Goal: Information Seeking & Learning: Learn about a topic

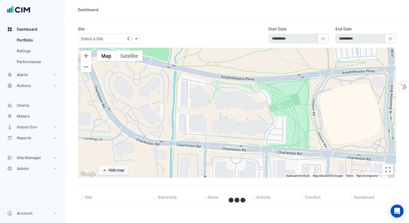
type input "**********"
select select "***"
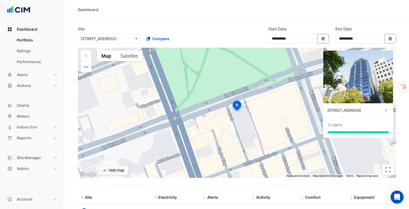
scroll to position [30, 0]
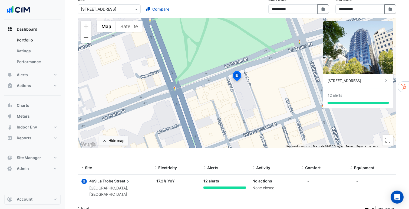
click at [71, 133] on section "**********" at bounding box center [237, 102] width 344 height 225
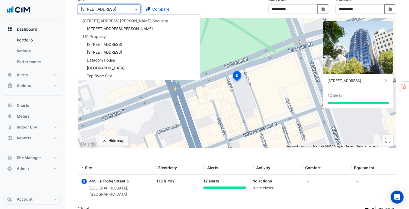
click at [135, 9] on span at bounding box center [137, 9] width 7 height 6
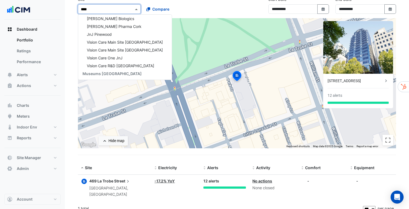
scroll to position [26, 0]
click at [123, 17] on span "Growthpoint Properties [GEOGRAPHIC_DATA]" at bounding box center [125, 18] width 85 height 5
type input "******"
click at [161, 12] on span "Compare" at bounding box center [160, 9] width 17 height 6
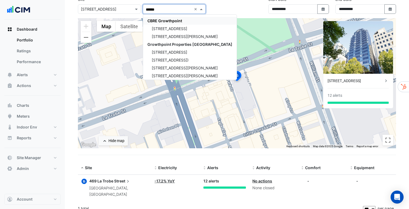
click at [165, 20] on span "CBRE Growthpoint" at bounding box center [165, 20] width 35 height 5
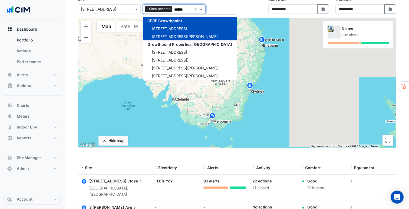
type input "******"
click at [66, 124] on section "**********" at bounding box center [237, 137] width 344 height 295
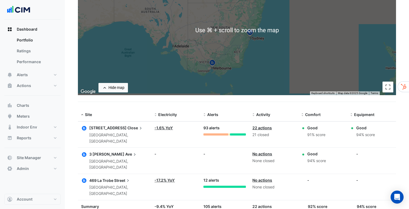
scroll to position [93, 0]
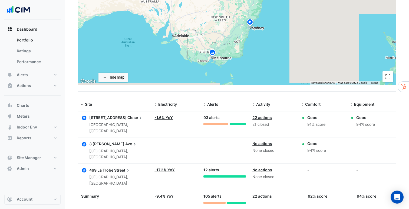
click at [319, 124] on div "91% score" at bounding box center [317, 124] width 18 height 6
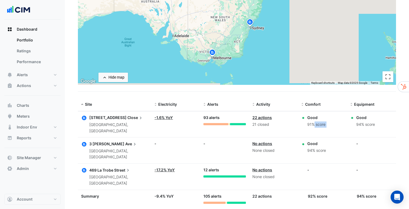
click at [319, 124] on div "91% score" at bounding box center [317, 124] width 18 height 6
click at [373, 125] on div "94% score" at bounding box center [366, 124] width 19 height 6
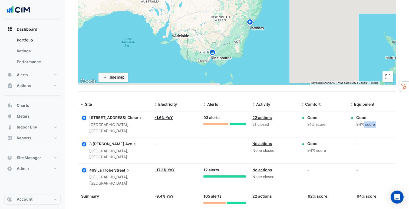
click at [373, 125] on div "94% score" at bounding box center [366, 124] width 19 height 6
click at [369, 126] on div "94% score" at bounding box center [366, 124] width 19 height 6
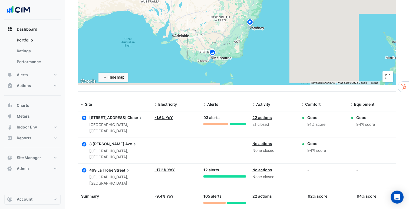
click at [110, 168] on span "469 La Trobe" at bounding box center [101, 170] width 24 height 5
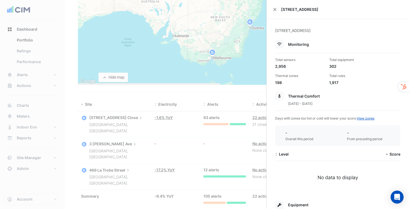
click at [334, 82] on div "1,917" at bounding box center [355, 83] width 50 height 6
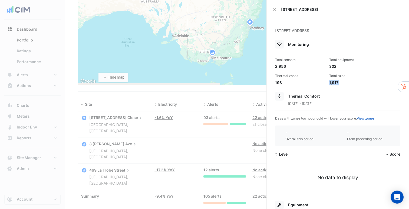
click at [334, 82] on div "1,917" at bounding box center [355, 83] width 50 height 6
click at [335, 82] on div "1,917" at bounding box center [355, 83] width 50 height 6
click at [333, 65] on div "302" at bounding box center [355, 66] width 50 height 6
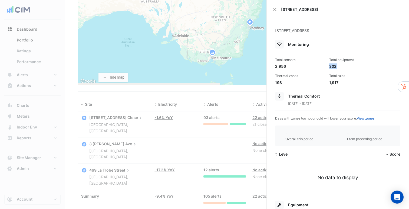
click at [333, 65] on div "302" at bounding box center [355, 66] width 50 height 6
click at [281, 67] on div "2,956" at bounding box center [300, 66] width 50 height 6
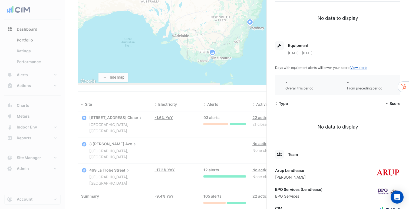
scroll to position [144, 0]
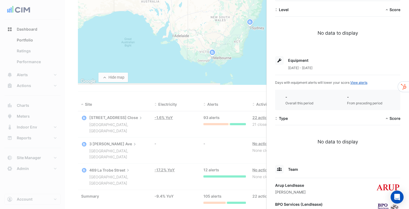
click at [143, 81] on ngb-offcanvas-backdrop at bounding box center [204, 104] width 409 height 209
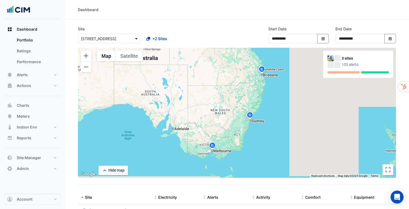
click at [138, 39] on span at bounding box center [137, 39] width 7 height 6
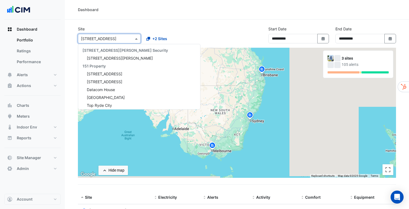
scroll to position [505, 0]
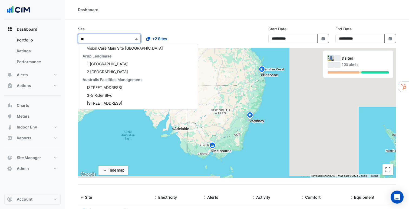
type input "***"
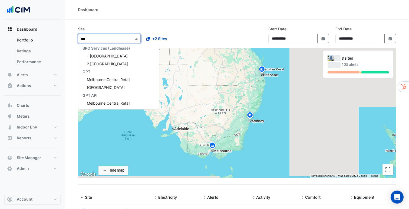
scroll to position [10, 0]
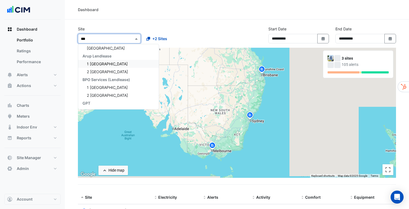
click at [106, 61] on span "1 [GEOGRAPHIC_DATA]" at bounding box center [107, 63] width 41 height 5
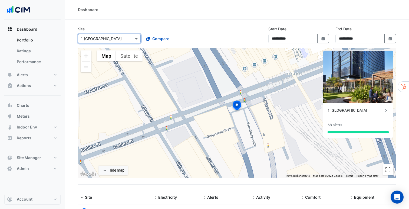
scroll to position [30, 0]
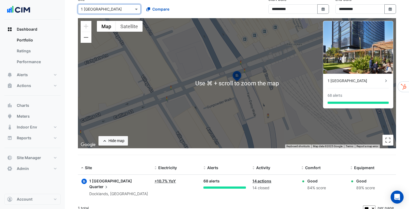
click at [103, 181] on span "1 [GEOGRAPHIC_DATA]" at bounding box center [110, 180] width 43 height 5
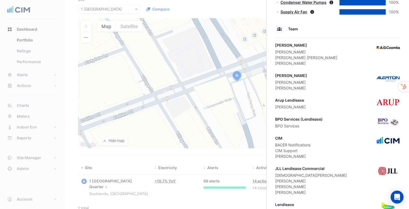
scroll to position [503, 0]
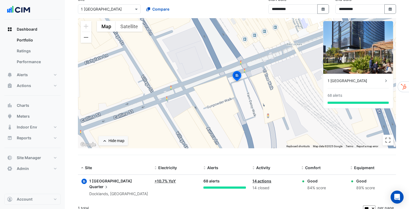
click at [68, 99] on ngb-offcanvas-backdrop at bounding box center [204, 104] width 409 height 209
click at [35, 76] on button "Alerts" at bounding box center [32, 74] width 56 height 11
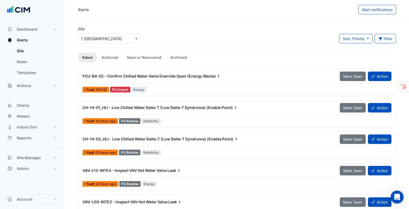
click at [150, 77] on span "FCU-B4-02 - Confirm Chilled Water Valve Override Open (Energy" at bounding box center [143, 76] width 120 height 5
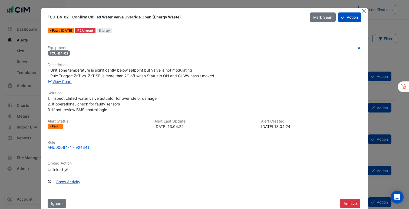
click at [117, 19] on div "FCU-B4-02 - Confirm Chilled Water Valve Override Open (Energy Waste)" at bounding box center [176, 16] width 256 height 5
click at [172, 18] on div "FCU-B4-02 - Confirm Chilled Water Valve Override Open (Energy Waste)" at bounding box center [176, 16] width 256 height 5
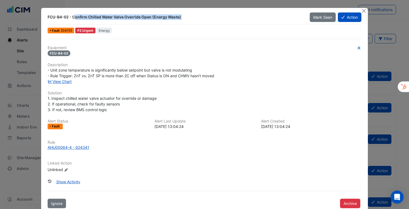
click at [172, 18] on div "FCU-B4-02 - Confirm Chilled Water Valve Override Open (Energy Waste)" at bounding box center [176, 16] width 256 height 5
click at [108, 69] on span "- Unit zone temperature is significantly below setpoint but valve is not modula…" at bounding box center [131, 73] width 167 height 10
click at [103, 19] on div "FCU-B4-02 - Confirm Chilled Water Valve Override Open (Energy Waste)" at bounding box center [176, 16] width 256 height 5
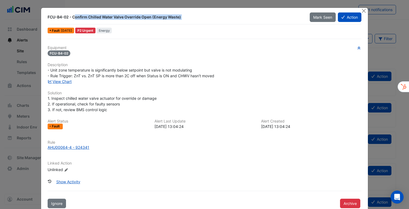
click at [103, 19] on div "FCU-B4-02 - Confirm Chilled Water Valve Override Open (Energy Waste)" at bounding box center [176, 16] width 256 height 5
click at [96, 95] on div "1. Inspect chilled water valve actuator for override or damage 2. If operationa…" at bounding box center [205, 103] width 314 height 17
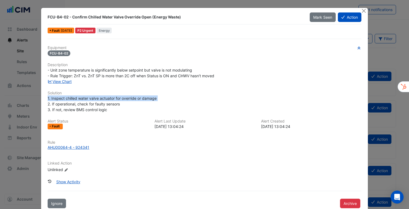
click at [96, 95] on div "1. Inspect chilled water valve actuator for override or damage 2. If operationa…" at bounding box center [205, 103] width 314 height 17
click at [64, 70] on span "- Unit zone temperature is significantly below setpoint but valve is not modula…" at bounding box center [131, 73] width 167 height 10
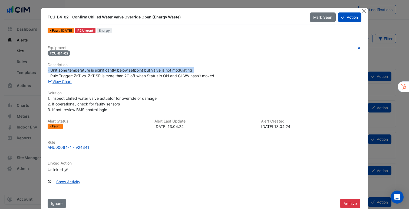
click at [64, 70] on span "- Unit zone temperature is significantly below setpoint but valve is not modula…" at bounding box center [131, 73] width 167 height 10
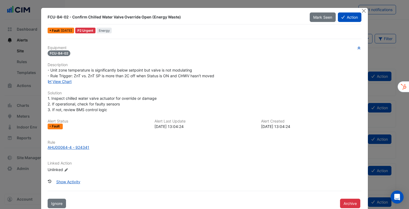
click at [75, 75] on span "- Unit zone temperature is significantly below setpoint but valve is not modula…" at bounding box center [131, 73] width 167 height 10
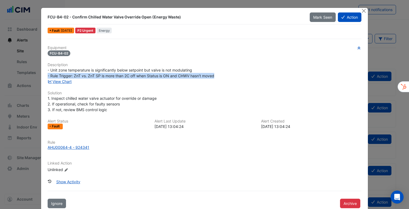
click at [75, 75] on span "- Unit zone temperature is significantly below setpoint but valve is not modula…" at bounding box center [131, 73] width 167 height 10
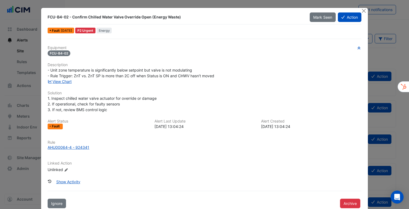
click at [81, 96] on span "1. Inspect chilled water valve actuator for override or damage 2. If operationa…" at bounding box center [102, 104] width 109 height 16
click at [113, 109] on div "1. Inspect chilled water valve actuator for override or damage 2. If operationa…" at bounding box center [205, 103] width 314 height 17
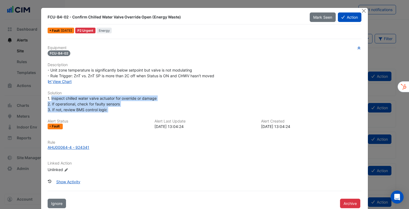
drag, startPoint x: 113, startPoint y: 109, endPoint x: 55, endPoint y: 100, distance: 59.0
click at [55, 100] on div "1. Inspect chilled water valve actuator for override or damage 2. If operationa…" at bounding box center [205, 103] width 314 height 17
click at [56, 100] on span "1. Inspect chilled water valve actuator for override or damage 2. If operationa…" at bounding box center [102, 104] width 109 height 16
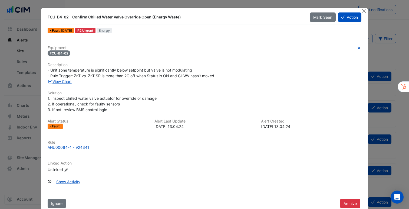
click at [119, 17] on div "FCU-B4-02 - Confirm Chilled Water Valve Override Open (Energy Waste)" at bounding box center [176, 16] width 256 height 5
click at [98, 101] on div "1. Inspect chilled water valve actuator for override or damage 2. If operationa…" at bounding box center [205, 103] width 314 height 17
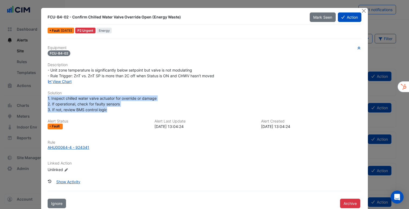
drag, startPoint x: 111, startPoint y: 109, endPoint x: 44, endPoint y: 97, distance: 68.5
click at [44, 97] on div "FCU-B4-02 - Confirm Chilled Water Valve Override Open (Energy Waste) Mark Seen …" at bounding box center [204, 110] width 327 height 204
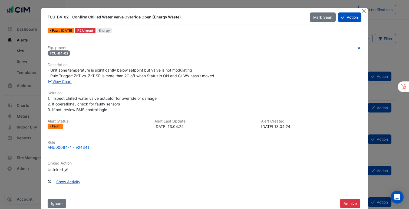
click at [105, 69] on span "- Unit zone temperature is significantly below setpoint but valve is not modula…" at bounding box center [131, 73] width 167 height 10
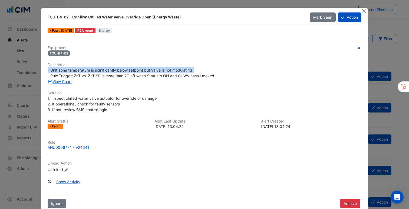
click at [105, 69] on span "- Unit zone temperature is significantly below setpoint but valve is not modula…" at bounding box center [131, 73] width 167 height 10
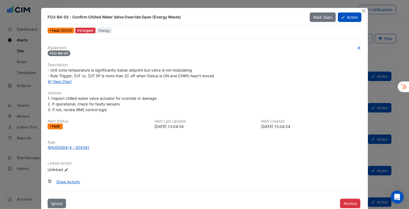
click at [108, 74] on span "- Unit zone temperature is significantly below setpoint but valve is not modula…" at bounding box center [131, 73] width 167 height 10
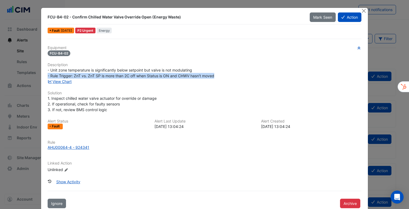
click at [108, 74] on span "- Unit zone temperature is significantly below setpoint but valve is not modula…" at bounding box center [131, 73] width 167 height 10
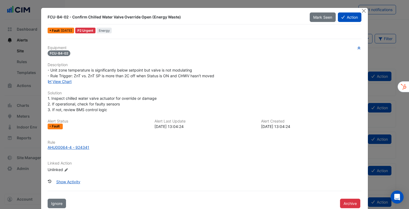
click at [58, 94] on h6 "Solution" at bounding box center [205, 93] width 314 height 5
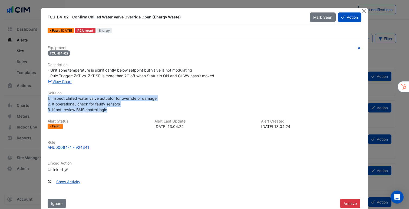
drag, startPoint x: 112, startPoint y: 110, endPoint x: 48, endPoint y: 100, distance: 64.5
click at [48, 100] on div "1. Inspect chilled water valve actuator for override or damage 2. If operationa…" at bounding box center [205, 103] width 314 height 17
click at [48, 100] on span "1. Inspect chilled water valve actuator for override or damage 2. If operationa…" at bounding box center [102, 104] width 109 height 16
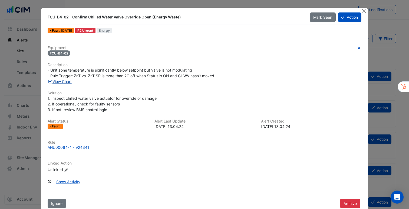
click at [69, 81] on link "View Chart" at bounding box center [60, 81] width 24 height 5
click at [352, 18] on button "Action" at bounding box center [350, 16] width 24 height 9
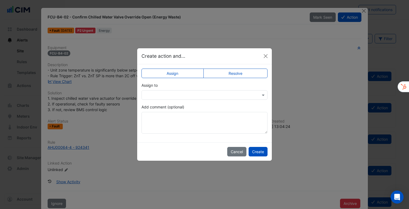
click at [214, 93] on input "text" at bounding box center [199, 95] width 109 height 6
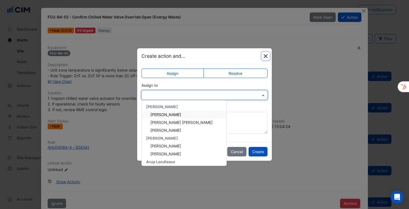
click at [268, 54] on button "Close" at bounding box center [266, 56] width 8 height 8
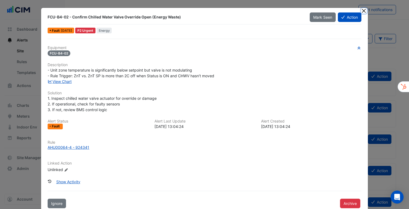
click at [363, 9] on button "Close" at bounding box center [365, 11] width 6 height 6
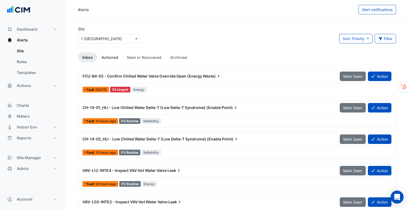
click at [111, 56] on link "Actioned" at bounding box center [109, 57] width 25 height 10
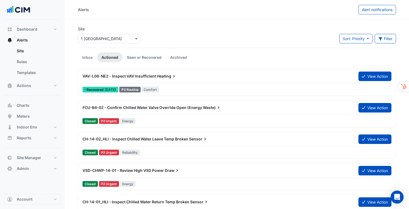
click at [29, 138] on span "Reports" at bounding box center [24, 137] width 15 height 5
select select "***"
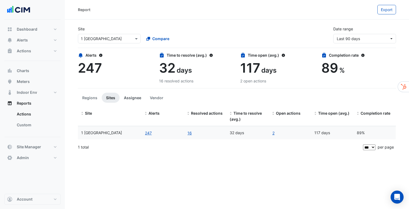
click at [128, 99] on button "Assignee" at bounding box center [133, 98] width 26 height 10
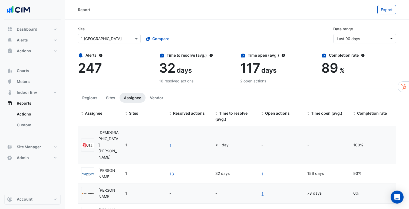
click at [223, 90] on app-ticket-report-page "Site × 1 [GEOGRAPHIC_DATA] Compare Date range Last 90 days Alerts 247 Time to r…" at bounding box center [237, 130] width 318 height 216
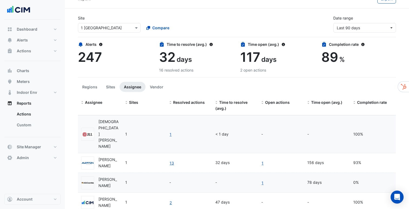
click at [104, 157] on div "[PERSON_NAME]" at bounding box center [109, 163] width 20 height 12
click at [223, 80] on app-ticket-report-page "Site × 1 [GEOGRAPHIC_DATA] Compare Date range Last 90 days Alerts 247 Time to r…" at bounding box center [237, 119] width 318 height 216
click at [31, 171] on div "Dashboard Portfolio Ratings Performance Alerts Site Rules Templates Actions Sit…" at bounding box center [32, 106] width 56 height 174
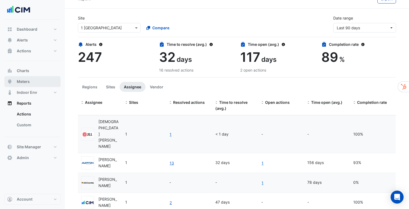
click at [29, 83] on span "Meters" at bounding box center [23, 81] width 13 height 5
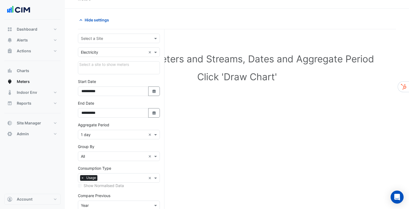
click at [113, 38] on input "text" at bounding box center [113, 39] width 65 height 6
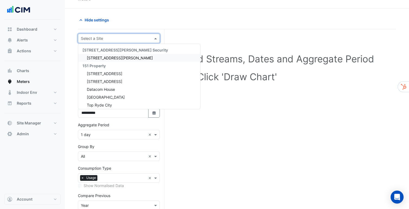
click at [114, 58] on span "[STREET_ADDRESS][PERSON_NAME]" at bounding box center [120, 58] width 66 height 5
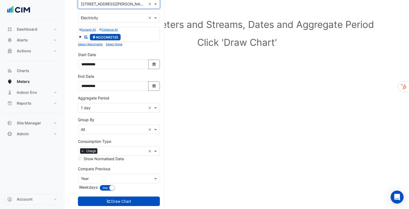
scroll to position [57, 0]
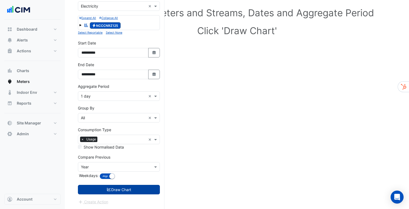
click at [118, 190] on button "Draw Chart" at bounding box center [119, 189] width 82 height 9
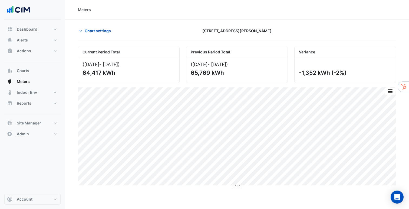
click at [44, 167] on div "Dashboard Portfolio Ratings Performance Alerts Site Rules Templates Actions Sit…" at bounding box center [32, 106] width 56 height 174
click at [35, 90] on span "Indoor Env" at bounding box center [27, 92] width 20 height 5
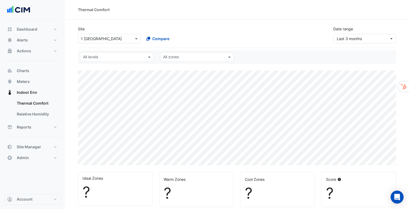
select select "***"
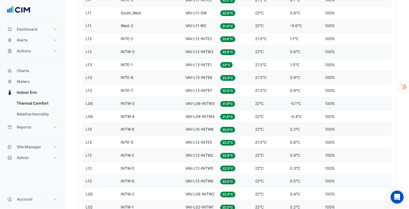
scroll to position [714, 0]
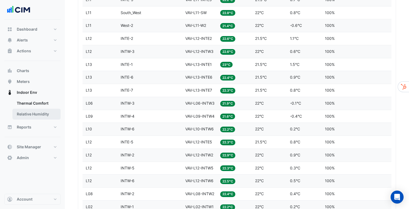
click at [45, 111] on link "Relative Humidity" at bounding box center [36, 114] width 48 height 11
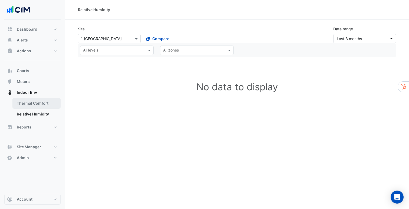
click at [44, 104] on link "Thermal Comfort" at bounding box center [36, 103] width 48 height 11
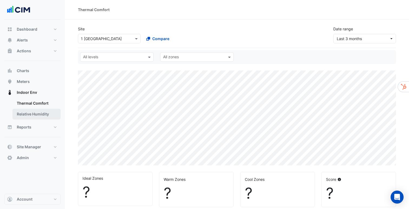
click at [41, 114] on link "Relative Humidity" at bounding box center [36, 114] width 48 height 11
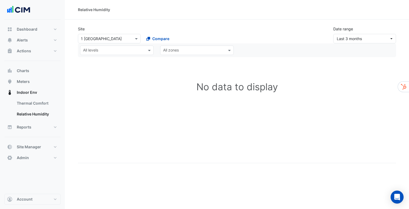
click at [162, 29] on div "Site × 1 [GEOGRAPHIC_DATA] Compare" at bounding box center [142, 34] width 134 height 17
click at [27, 128] on span "Reports" at bounding box center [24, 126] width 15 height 5
select select "***"
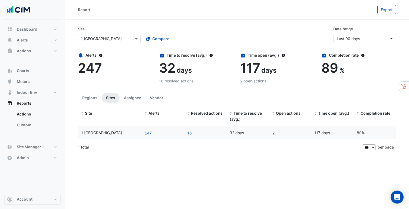
click at [231, 24] on div "Site × 1 [GEOGRAPHIC_DATA] Compare Date range Last 90 days" at bounding box center [237, 33] width 325 height 22
click at [200, 91] on app-ticket-report-page "Site × 1 [GEOGRAPHIC_DATA] Compare Date range Last 90 days Alerts 247 Time to r…" at bounding box center [237, 88] width 318 height 132
click at [71, 51] on section "Site × 1 [GEOGRAPHIC_DATA] Compare Date range Last 90 days Alerts 247 Time to r…" at bounding box center [237, 86] width 344 height 134
click at [30, 44] on button "Alerts" at bounding box center [32, 40] width 56 height 11
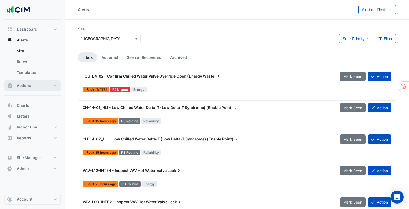
click at [30, 84] on span "Actions" at bounding box center [24, 85] width 14 height 5
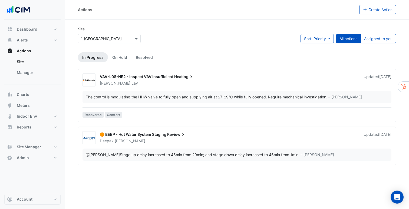
click at [71, 70] on section "Site × 1 [GEOGRAPHIC_DATA] Sort: Priority Priority Updated All actions Assigned…" at bounding box center [237, 92] width 344 height 146
click at [76, 125] on section "Site × 1 [GEOGRAPHIC_DATA] Sort: Priority Priority Updated All actions Assigned…" at bounding box center [237, 92] width 344 height 146
